Goal: Communication & Community: Answer question/provide support

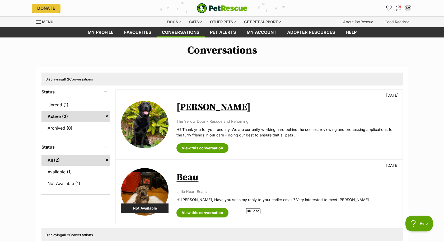
click at [209, 172] on h2 "Beau" at bounding box center [286, 178] width 221 height 12
click at [206, 143] on link "View this conversation" at bounding box center [202, 148] width 52 height 10
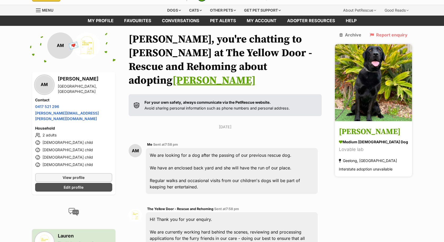
scroll to position [12, 0]
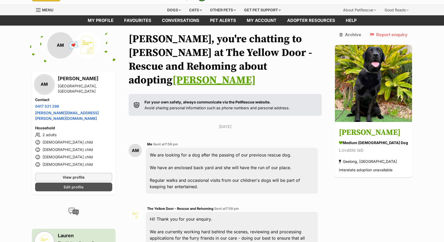
click at [86, 183] on link "Edit profile" at bounding box center [73, 187] width 77 height 9
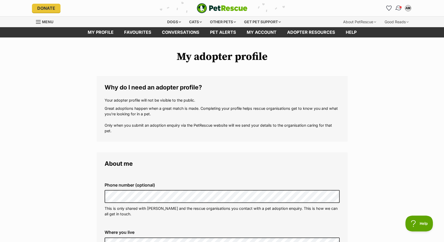
click at [400, 7] on span "Conversations" at bounding box center [400, 7] width 3 height 3
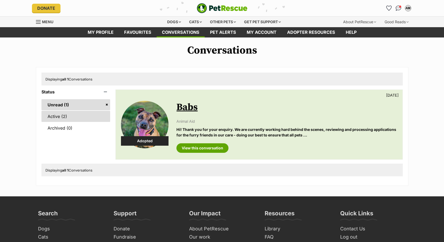
click at [54, 116] on link "Active (2)" at bounding box center [75, 116] width 69 height 11
click at [55, 116] on link "Active (2)" at bounding box center [75, 116] width 69 height 11
click at [54, 105] on link "Unread (1)" at bounding box center [75, 104] width 69 height 11
click at [274, 107] on h2 "Babs" at bounding box center [286, 108] width 221 height 12
click at [201, 147] on link "View this conversation" at bounding box center [202, 148] width 52 height 10
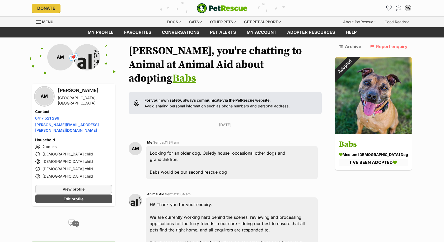
click at [411, 8] on div "AM" at bounding box center [408, 8] width 7 height 7
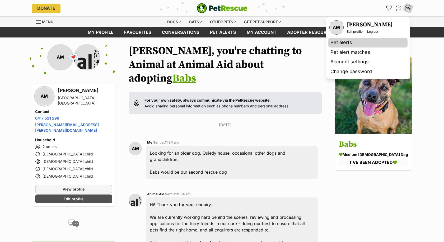
click at [344, 43] on link "Pet alerts" at bounding box center [367, 43] width 79 height 10
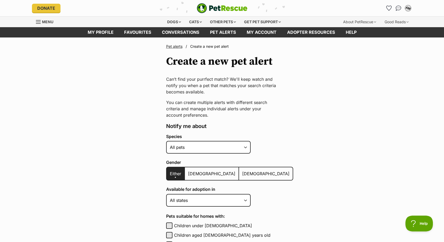
click at [409, 8] on div "AM" at bounding box center [408, 8] width 7 height 7
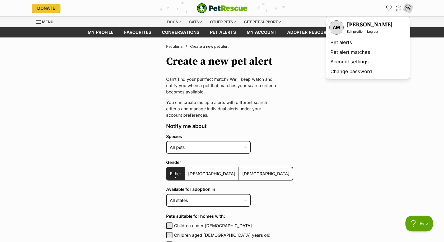
click at [373, 31] on link "Log out" at bounding box center [372, 32] width 11 height 4
